Goal: Find specific page/section: Find specific page/section

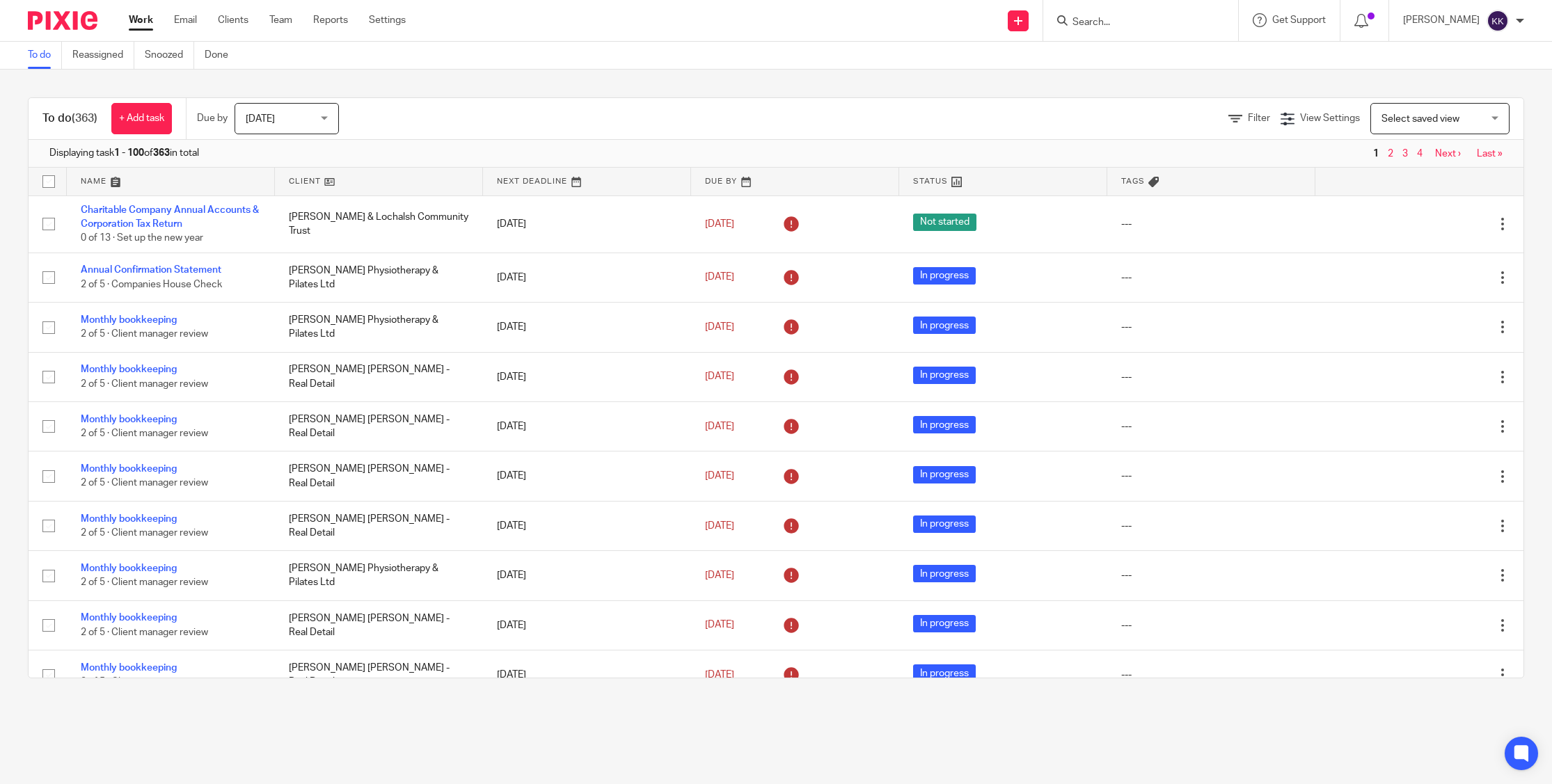
click at [1196, 25] on input "Search" at bounding box center [1134, 23] width 125 height 13
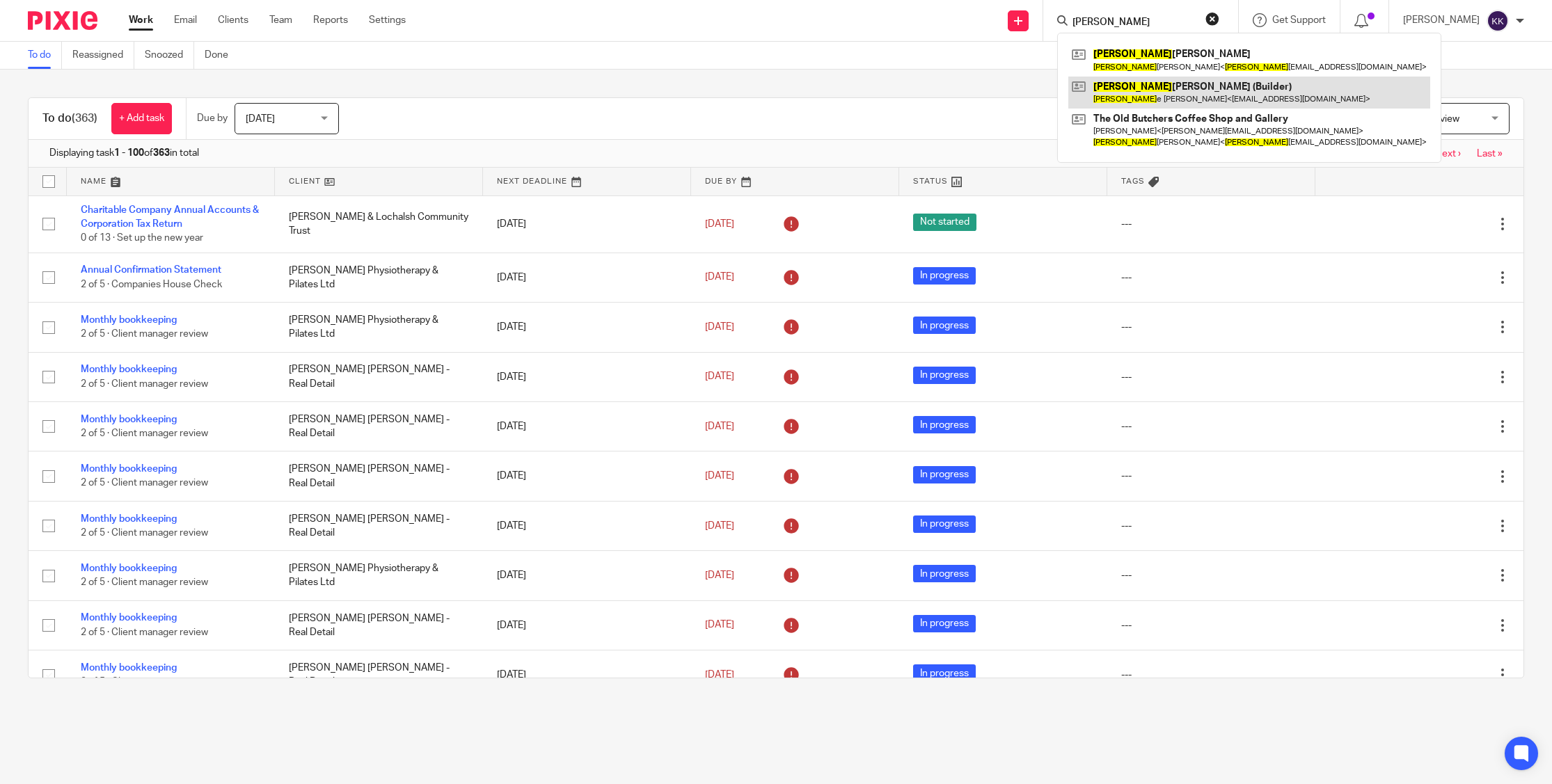
type input "georg"
click at [1213, 88] on link at bounding box center [1249, 92] width 362 height 32
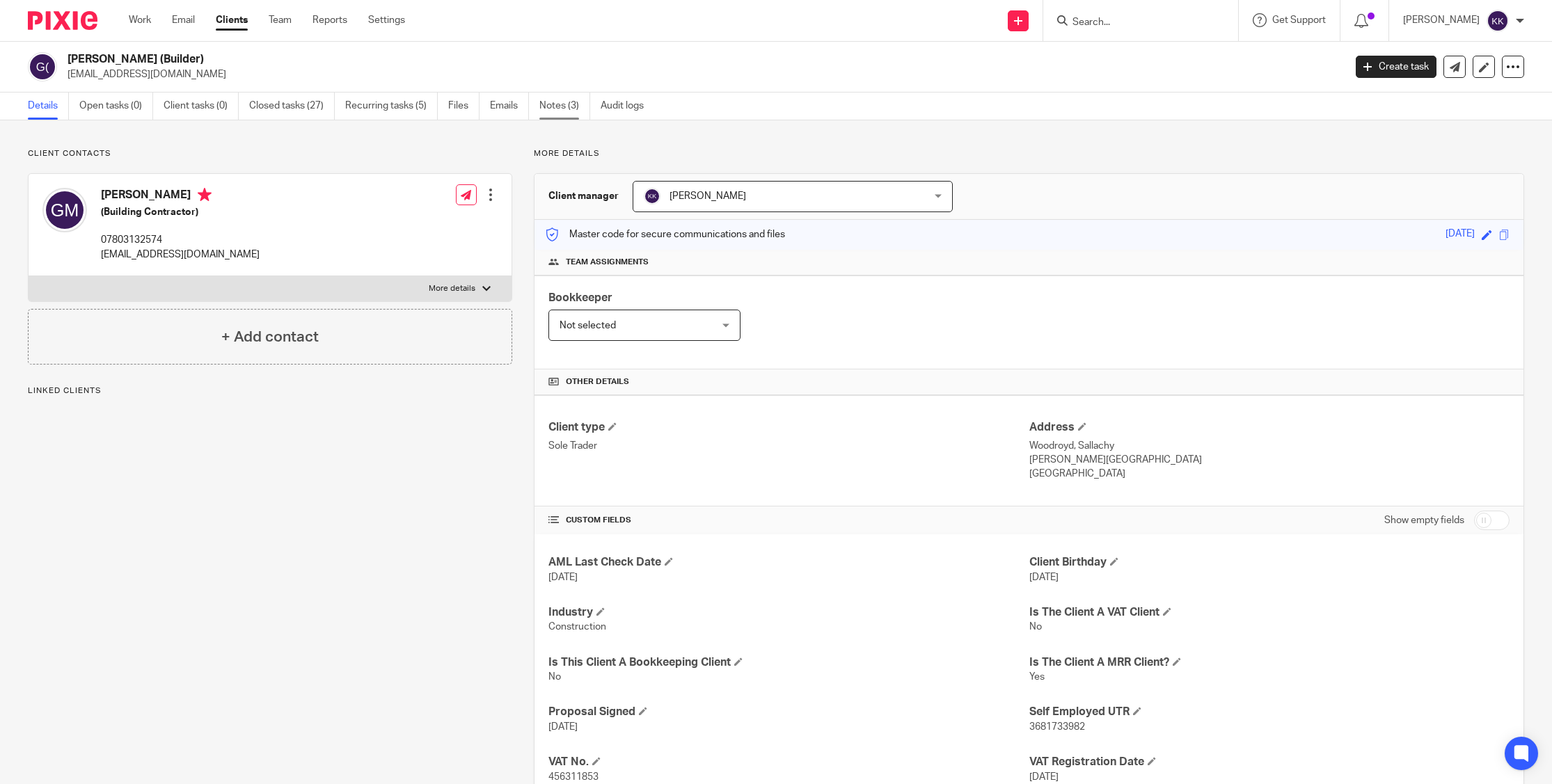
click at [561, 106] on link "Notes (3)" at bounding box center [565, 106] width 51 height 27
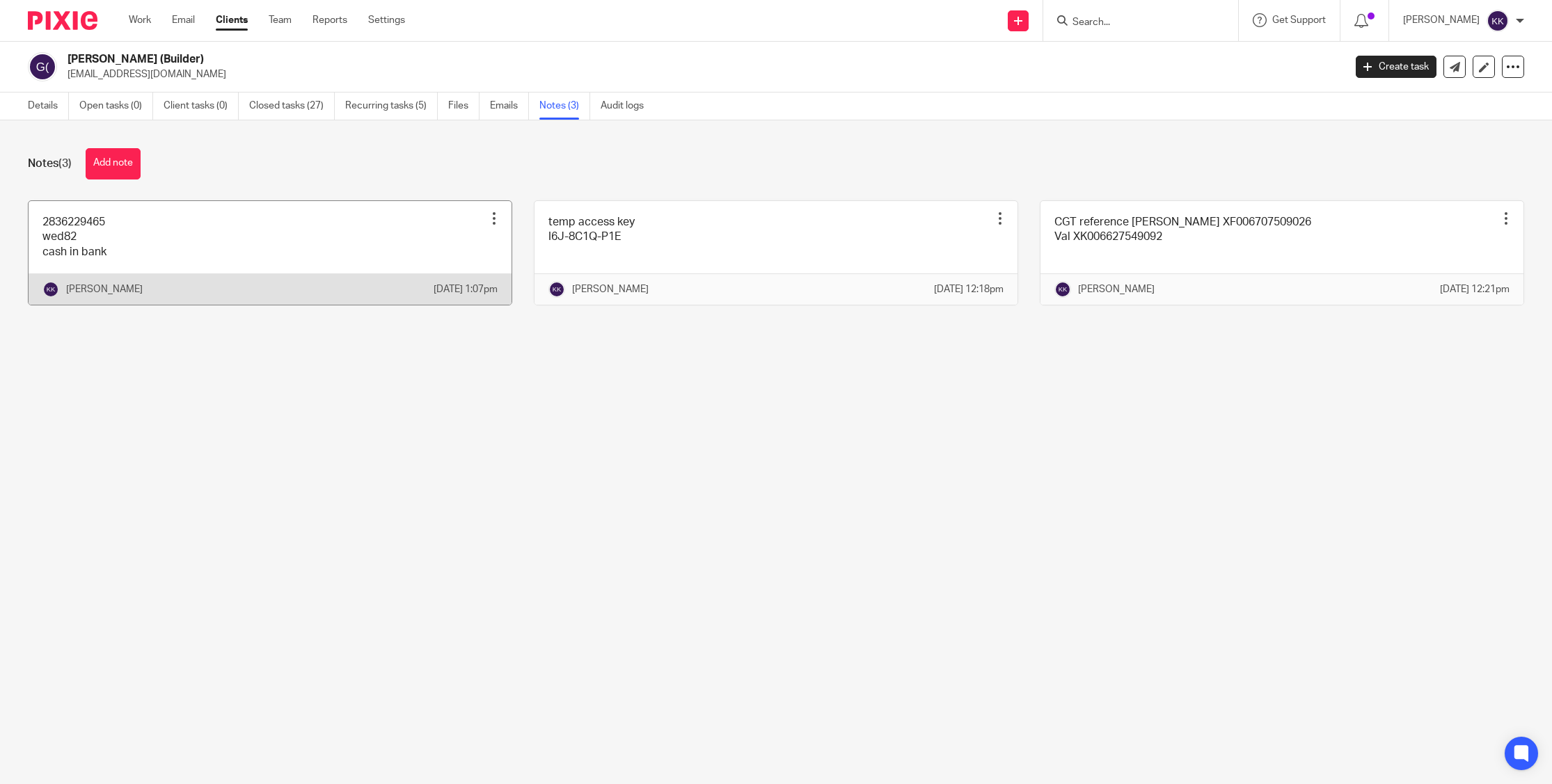
click at [352, 222] on link at bounding box center [270, 252] width 483 height 103
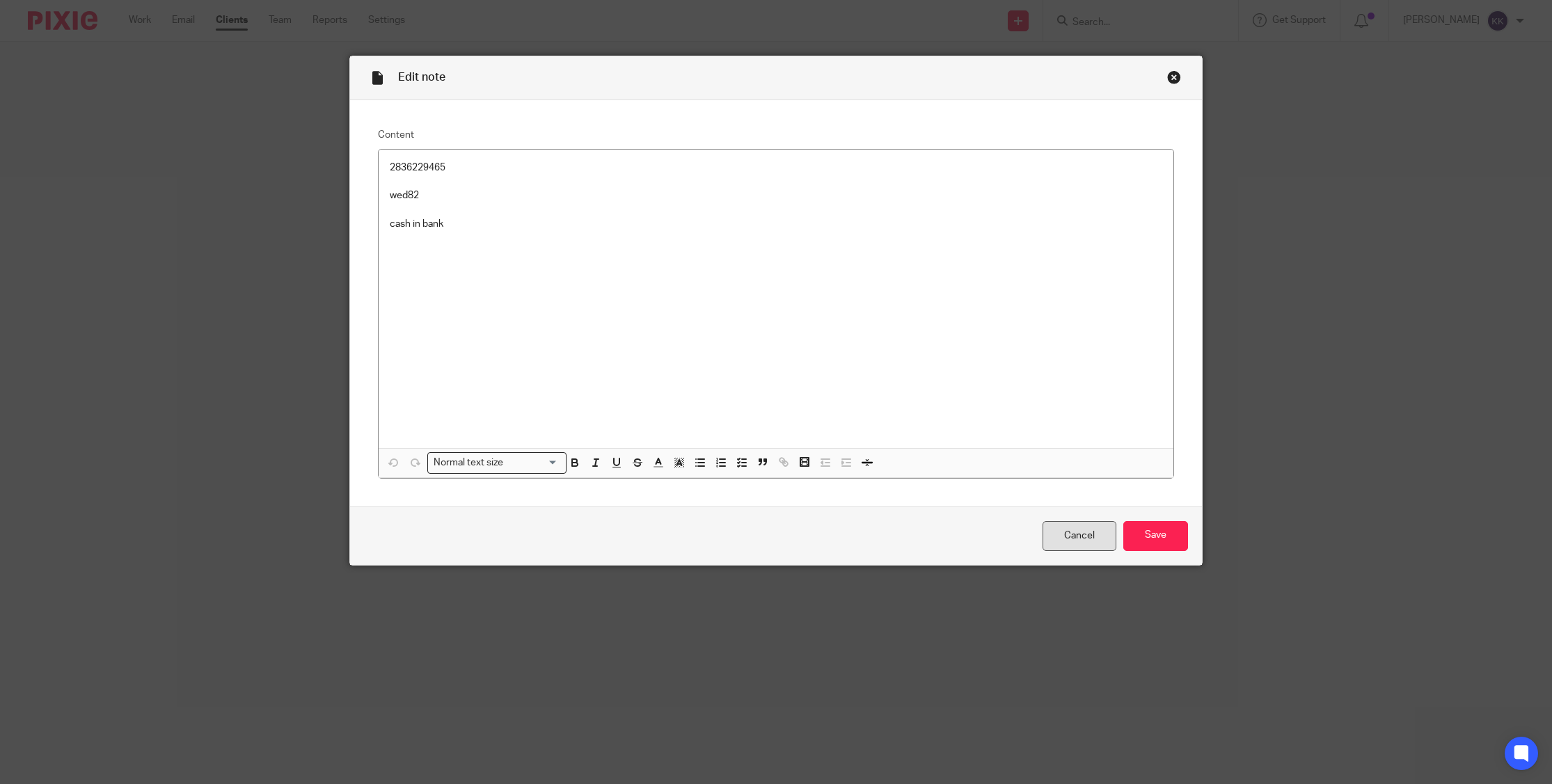
click at [1066, 544] on link "Cancel" at bounding box center [1079, 535] width 74 height 30
